Goal: Information Seeking & Learning: Learn about a topic

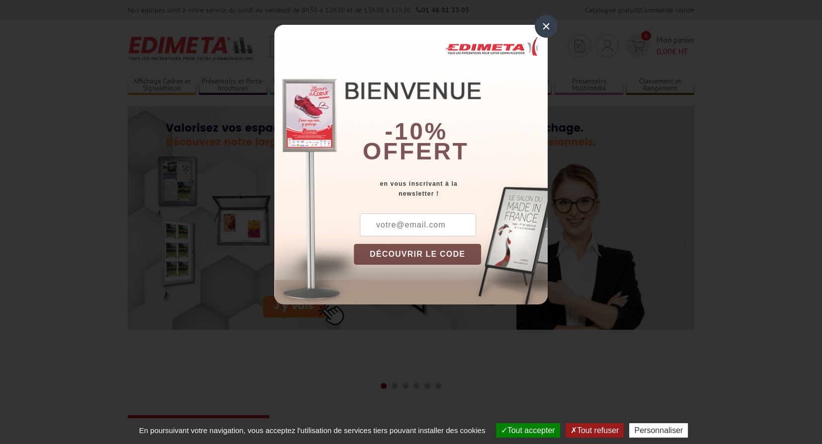
click at [546, 27] on div "×" at bounding box center [546, 26] width 23 height 23
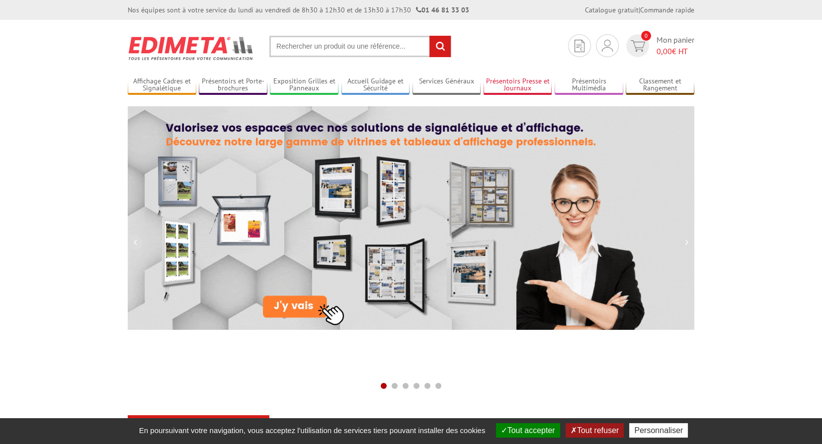
click at [529, 82] on link "Présentoirs Presse et Journaux" at bounding box center [518, 85] width 69 height 16
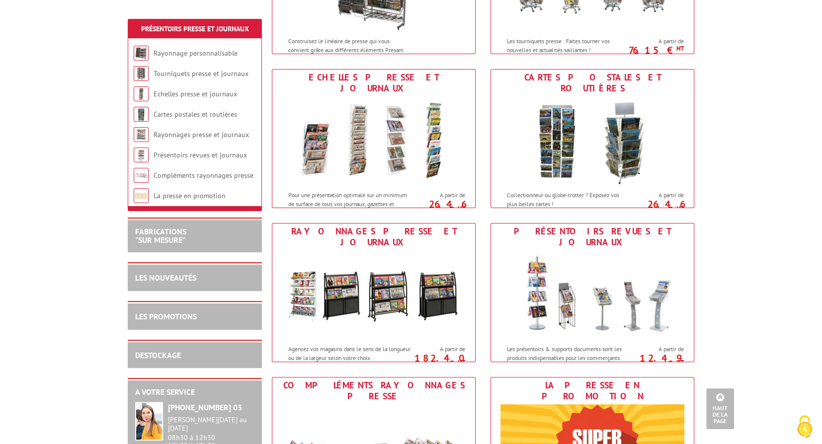
scroll to position [447, 0]
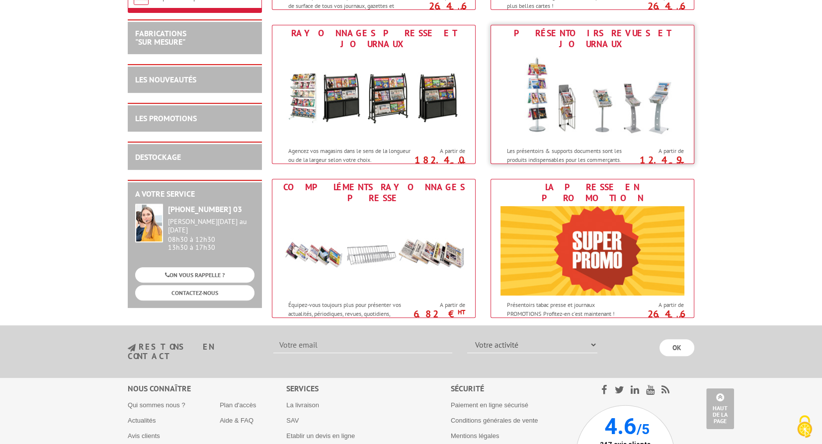
click at [600, 129] on img at bounding box center [593, 96] width 184 height 89
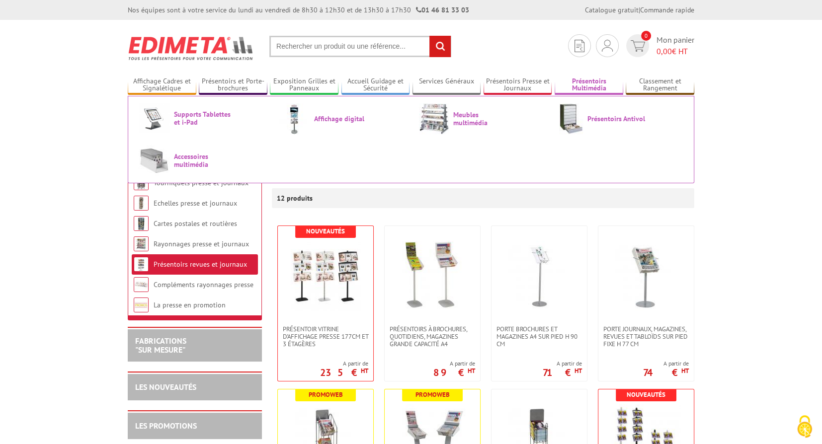
click at [584, 84] on link "Présentoirs Multimédia" at bounding box center [589, 85] width 69 height 16
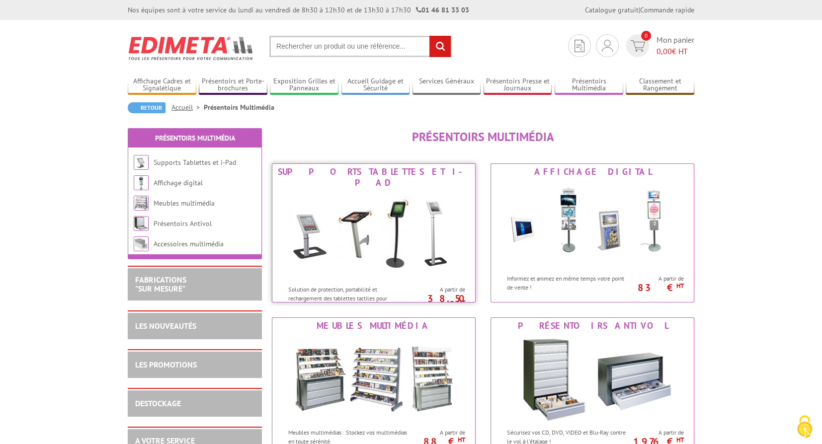
click at [340, 221] on img at bounding box center [374, 235] width 184 height 89
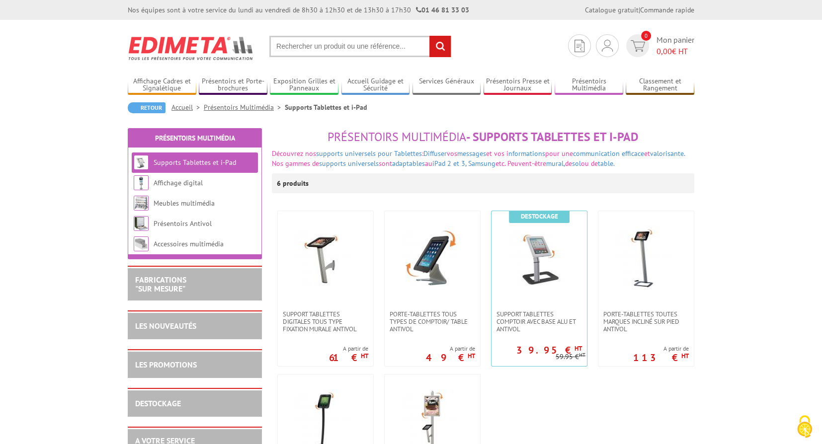
click at [344, 50] on input "text" at bounding box center [360, 46] width 182 height 21
type input "présentoir bureau"
click at [429, 36] on input "rechercher" at bounding box center [439, 46] width 21 height 21
click at [531, 306] on link at bounding box center [539, 260] width 95 height 99
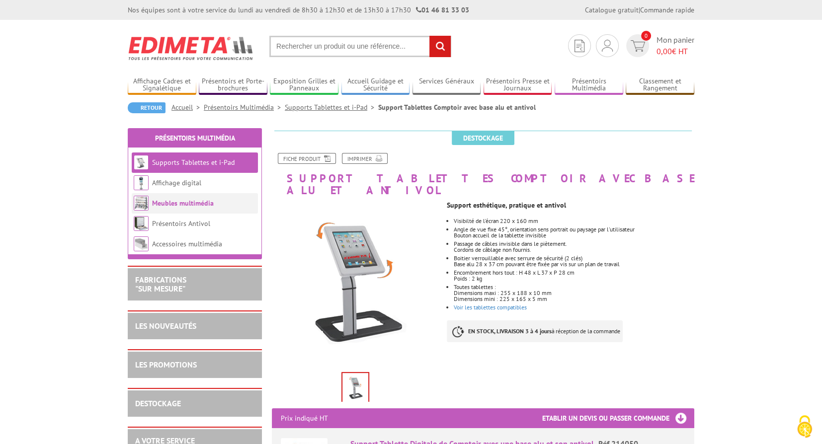
click at [188, 203] on link "Meubles multimédia" at bounding box center [183, 203] width 62 height 9
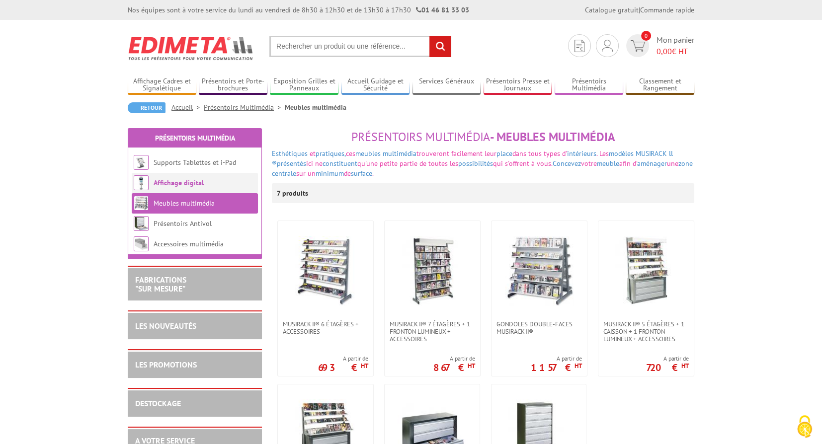
click at [188, 189] on li "Affichage digital" at bounding box center [195, 183] width 126 height 20
click at [188, 182] on link "Affichage digital" at bounding box center [179, 182] width 50 height 9
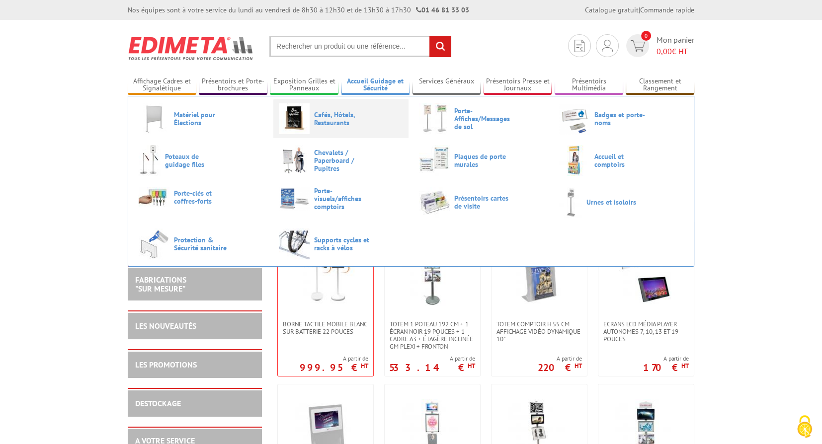
click at [333, 117] on span "Cafés, Hôtels, Restaurants" at bounding box center [344, 119] width 60 height 16
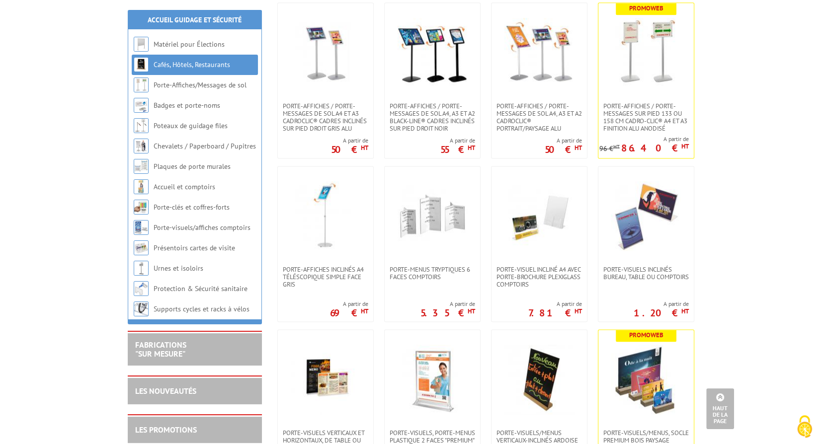
scroll to position [1739, 0]
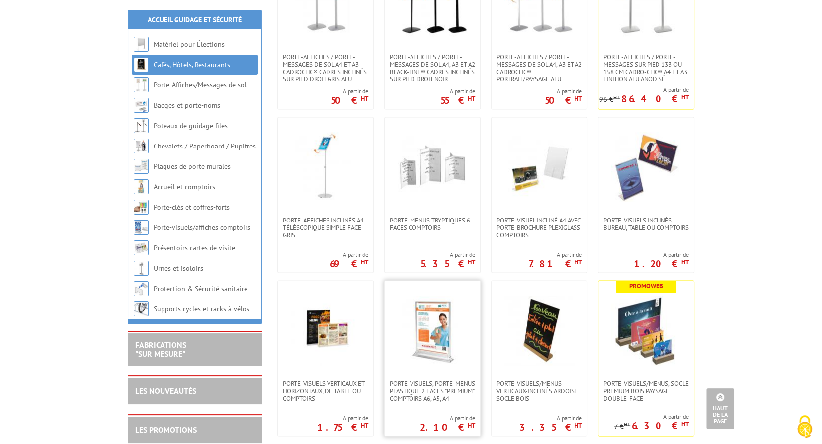
click at [432, 334] on img at bounding box center [433, 331] width 70 height 70
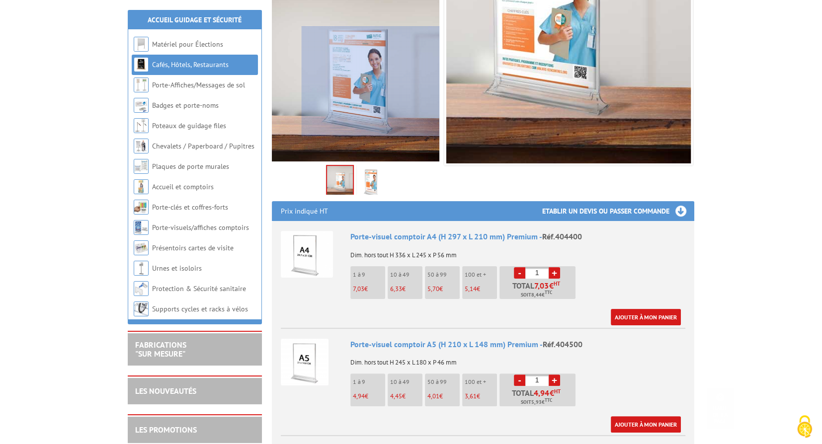
scroll to position [298, 0]
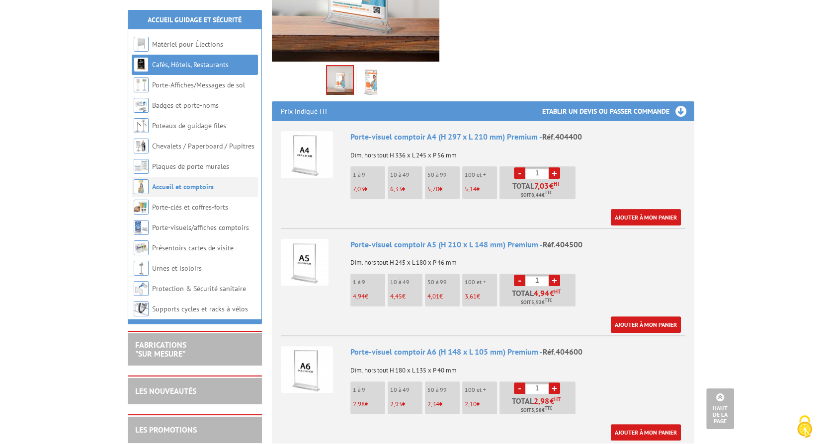
click at [181, 185] on link "Accueil et comptoirs" at bounding box center [183, 186] width 62 height 9
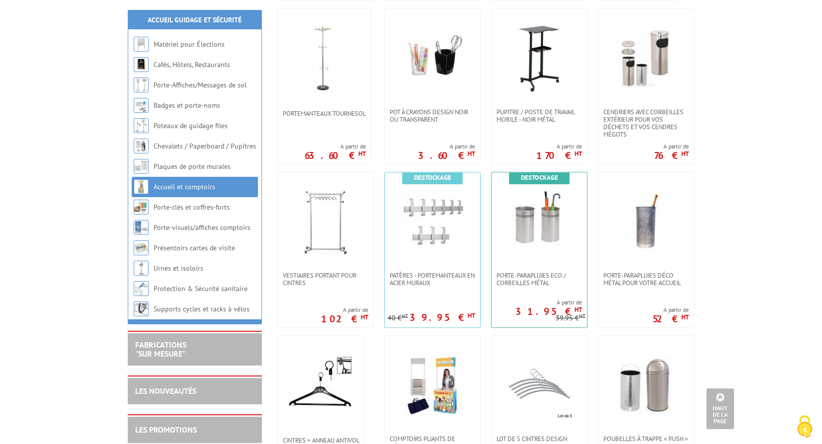
scroll to position [795, 0]
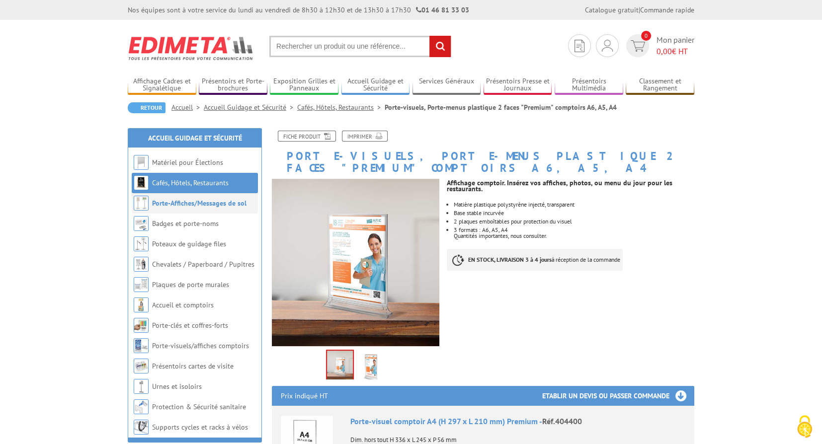
click at [181, 200] on link "Porte-Affiches/Messages de sol" at bounding box center [199, 203] width 94 height 9
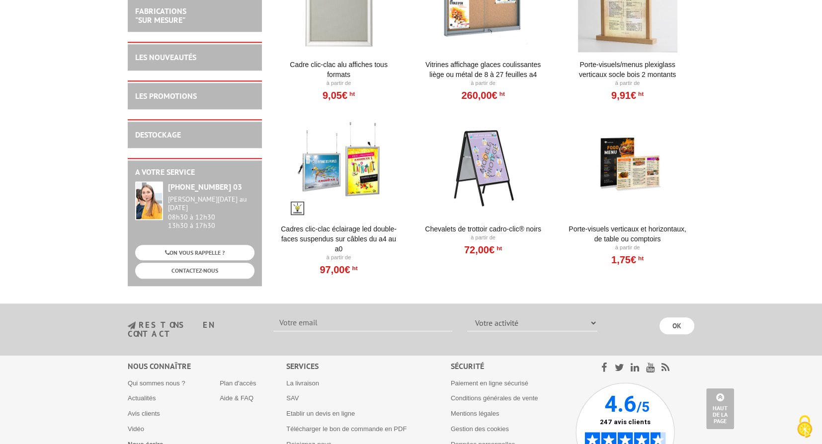
scroll to position [895, 0]
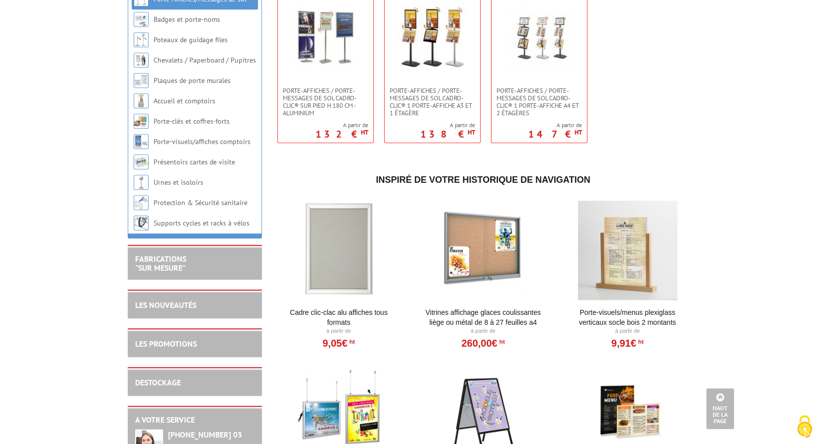
click at [625, 258] on div at bounding box center [627, 250] width 123 height 99
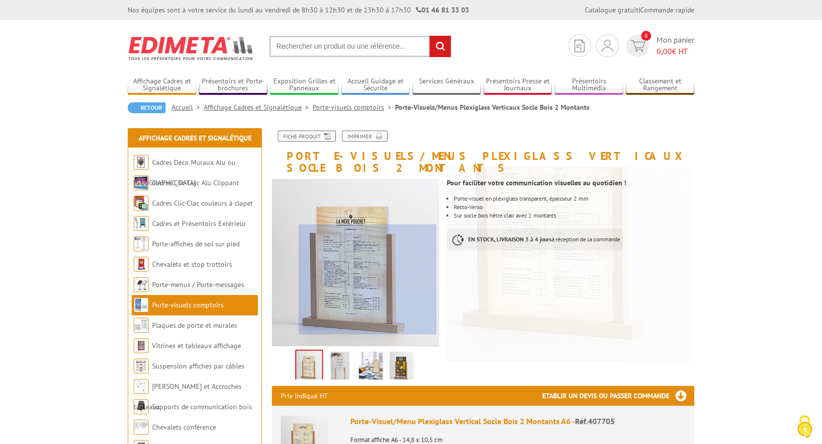
click at [367, 280] on div at bounding box center [368, 280] width 138 height 110
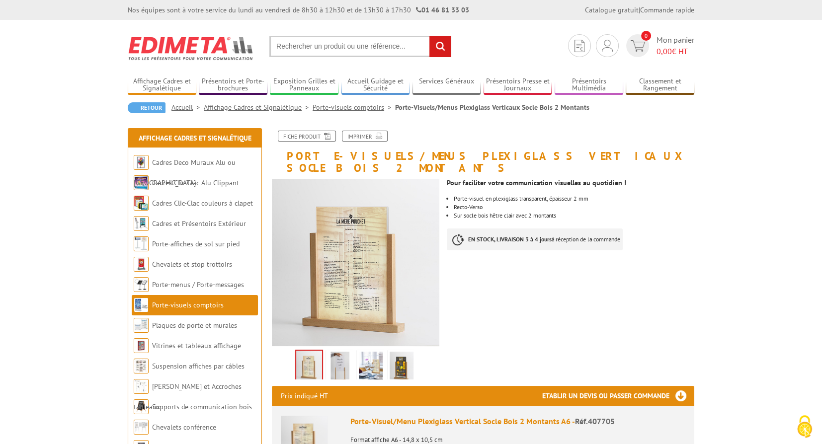
click at [342, 355] on img at bounding box center [340, 367] width 24 height 31
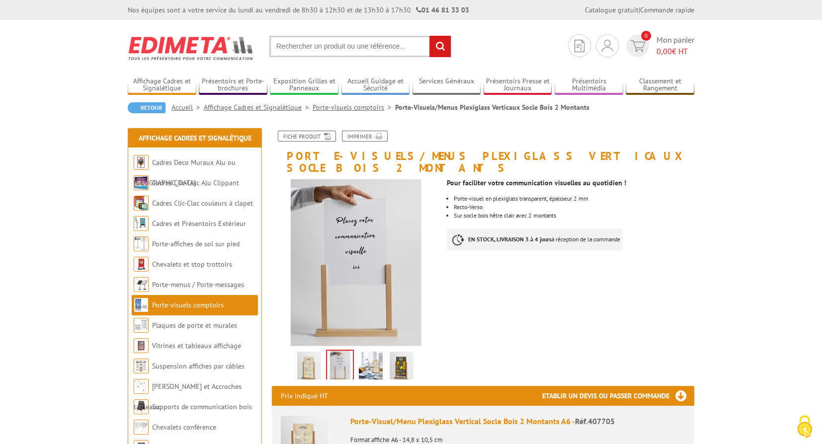
click at [374, 357] on img at bounding box center [371, 367] width 24 height 31
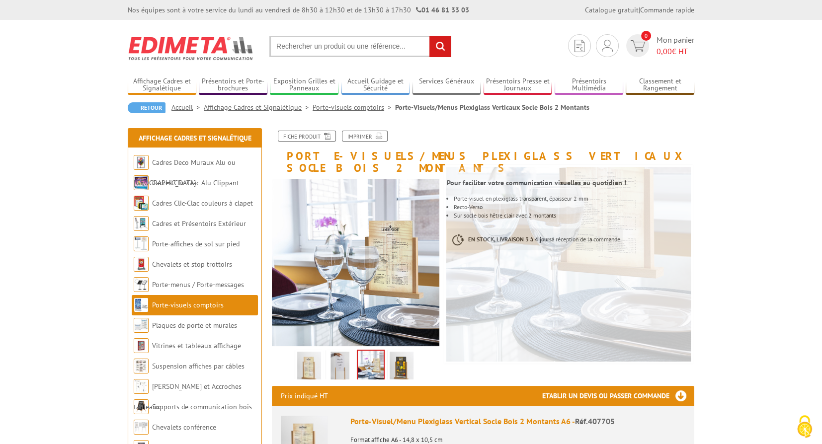
click at [394, 360] on img at bounding box center [402, 367] width 24 height 31
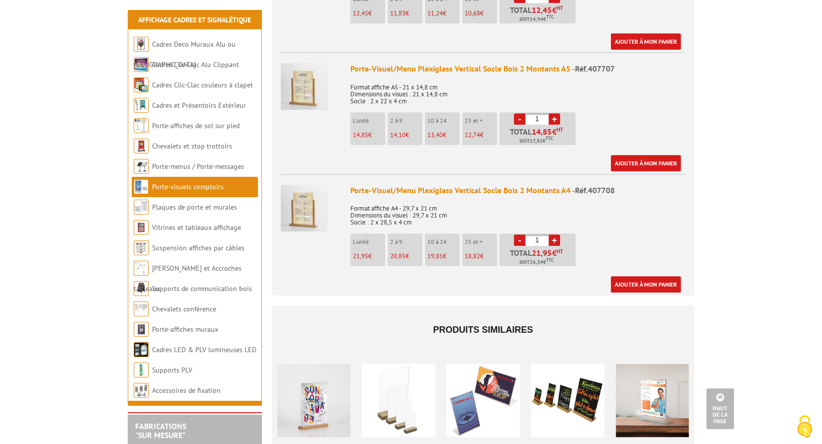
scroll to position [695, 0]
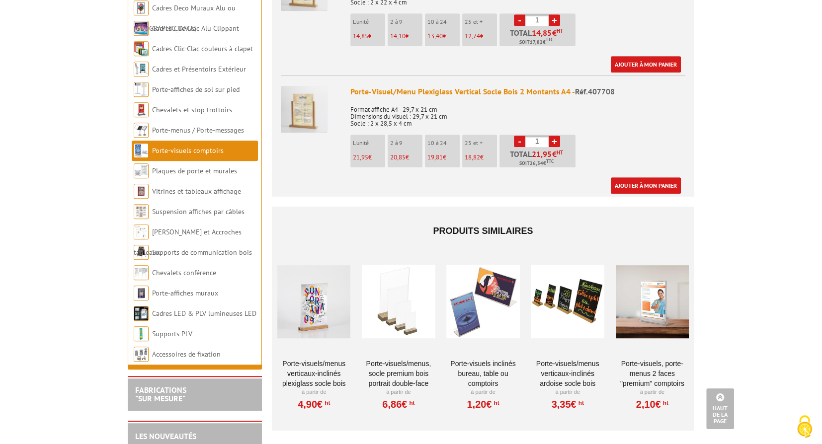
click at [392, 289] on div at bounding box center [398, 301] width 73 height 99
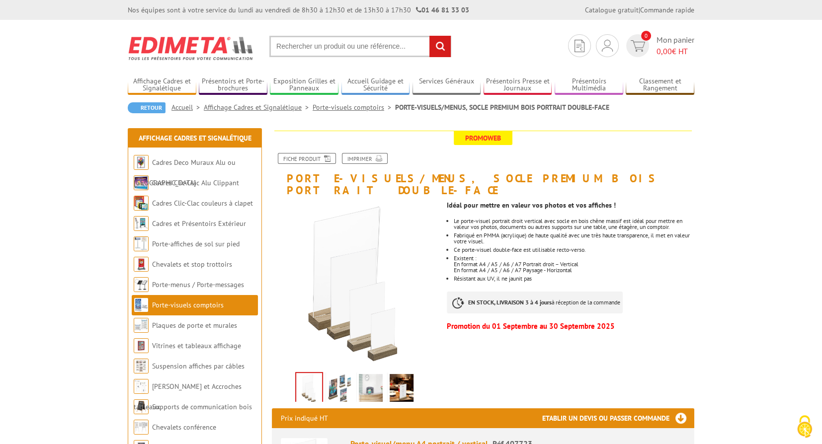
click at [339, 374] on img at bounding box center [340, 389] width 24 height 31
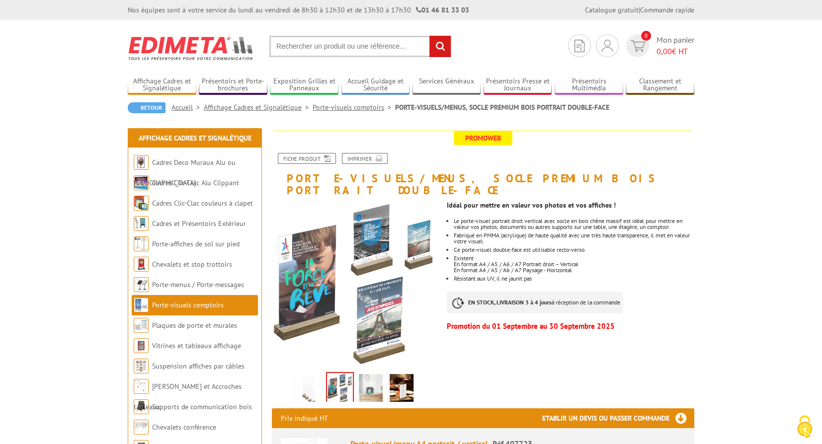
click at [370, 374] on img at bounding box center [371, 389] width 24 height 31
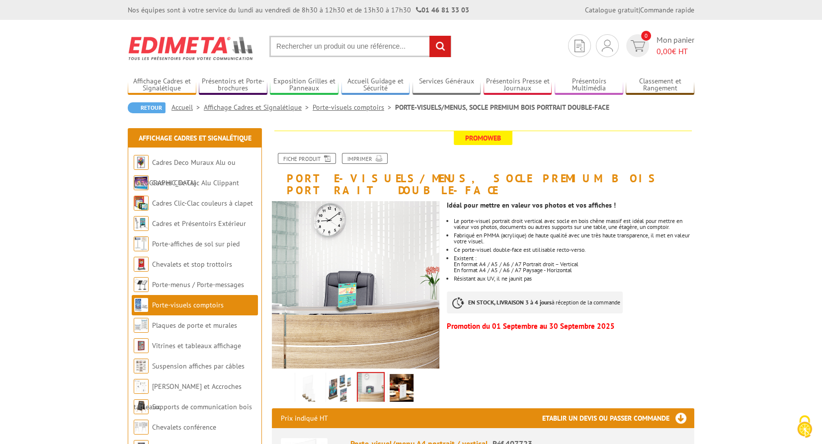
click at [396, 375] on img at bounding box center [402, 389] width 24 height 31
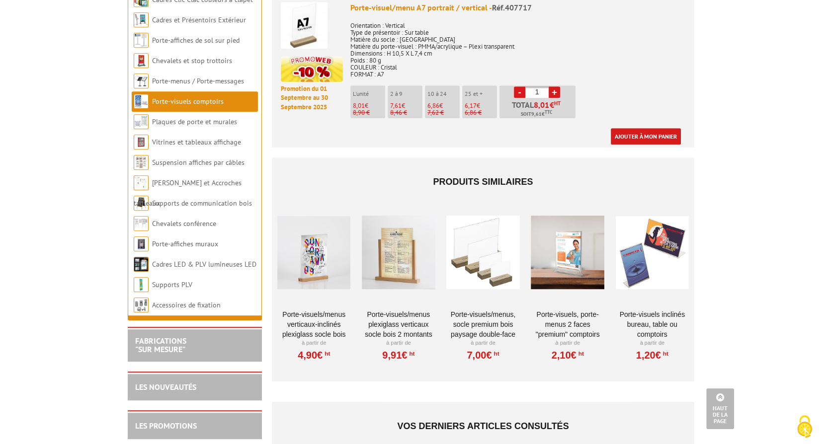
scroll to position [857, 0]
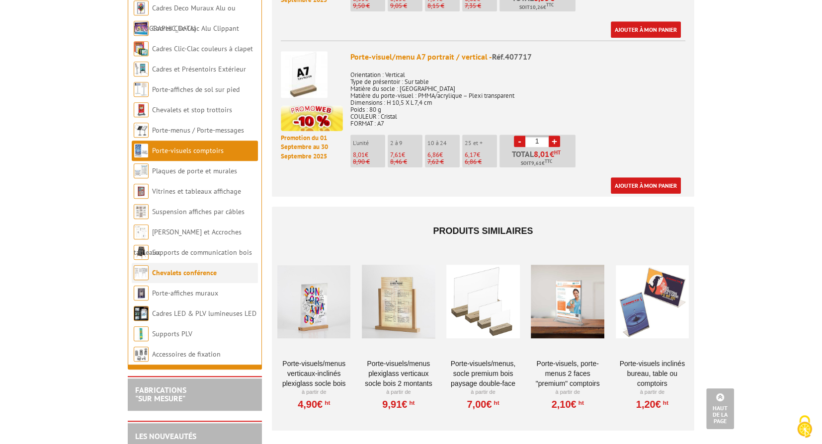
click at [188, 269] on link "Chevalets conférence" at bounding box center [184, 272] width 65 height 9
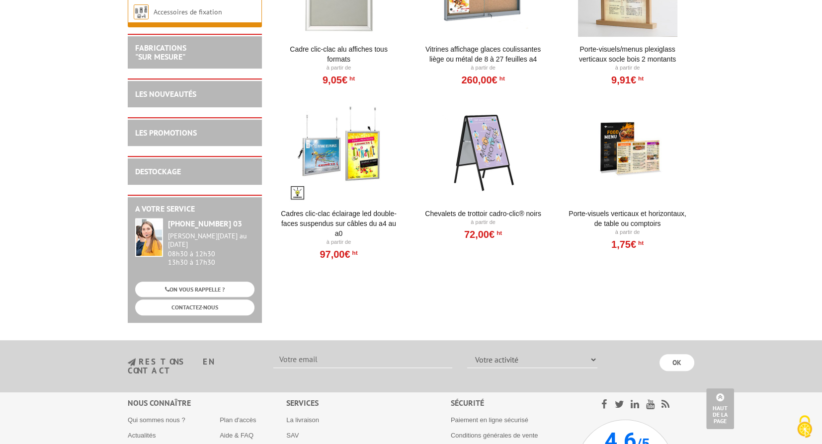
scroll to position [249, 0]
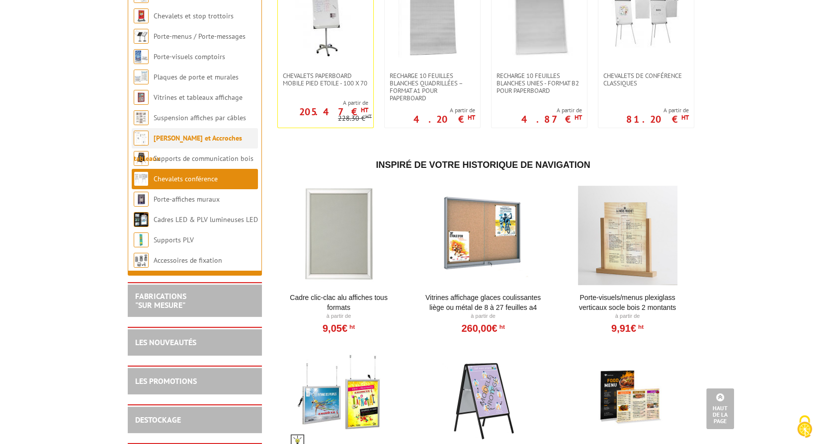
click at [196, 139] on link "[PERSON_NAME] et Accroches tableaux" at bounding box center [188, 148] width 108 height 29
